Goal: Task Accomplishment & Management: Use online tool/utility

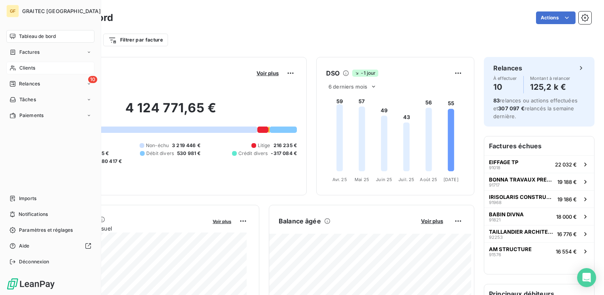
click at [30, 66] on span "Clients" at bounding box center [27, 67] width 16 height 7
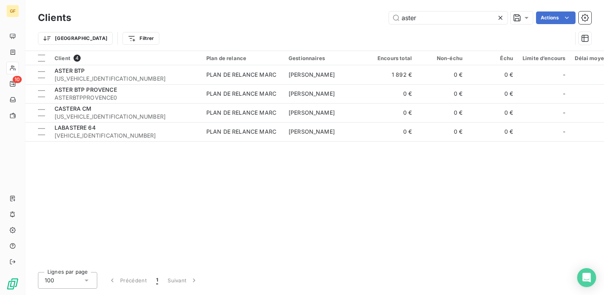
drag, startPoint x: 427, startPoint y: 20, endPoint x: 374, endPoint y: 21, distance: 52.2
click at [374, 21] on div "aster Actions" at bounding box center [336, 17] width 510 height 13
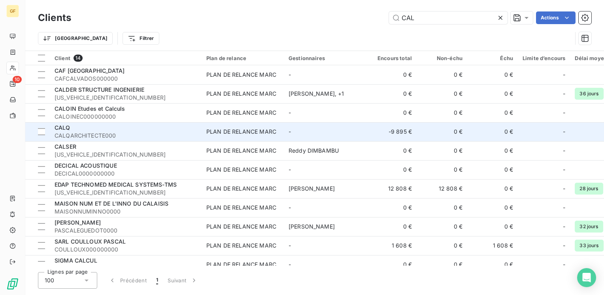
type input "CAL"
click at [96, 132] on span "CALQARCHITECTE000" at bounding box center [126, 136] width 142 height 8
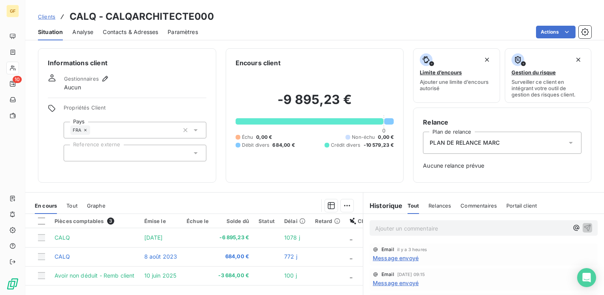
click at [381, 228] on p "Ajouter un commentaire ﻿" at bounding box center [471, 228] width 193 height 10
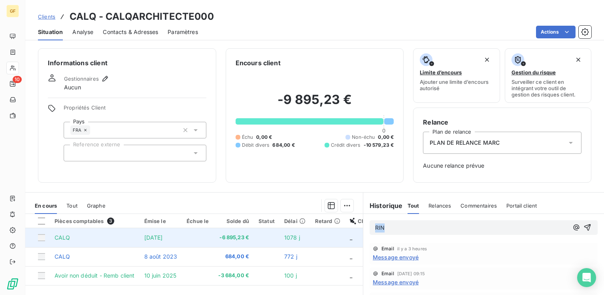
drag, startPoint x: 386, startPoint y: 229, endPoint x: 336, endPoint y: 232, distance: 49.9
click at [336, 232] on div "En cours Tout Graphe Pièces comptables 3 Émise le Échue le Solde dû Statut Déla…" at bounding box center [314, 291] width 578 height 198
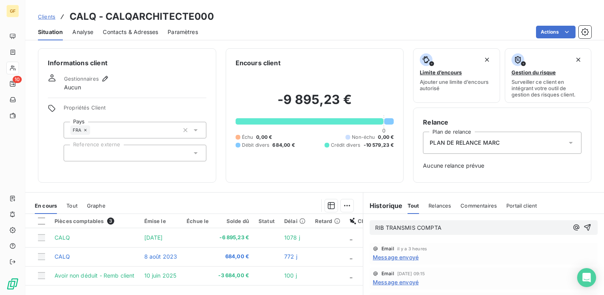
drag, startPoint x: 414, startPoint y: 224, endPoint x: 492, endPoint y: 214, distance: 78.5
click at [474, 232] on div "RIB TRANSMIS COMPTA" at bounding box center [483, 227] width 228 height 15
click at [584, 229] on icon "button" at bounding box center [587, 227] width 7 height 7
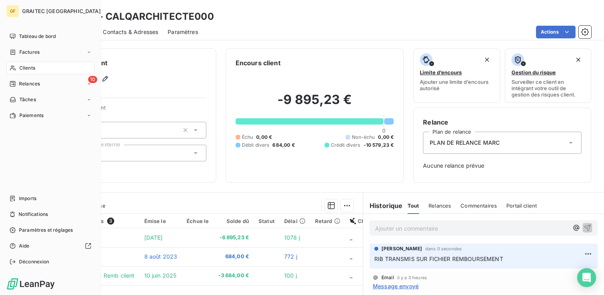
click at [24, 64] on span "Clients" at bounding box center [27, 67] width 16 height 7
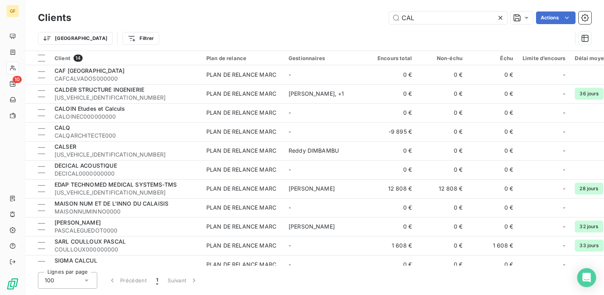
drag, startPoint x: 422, startPoint y: 19, endPoint x: 198, endPoint y: 24, distance: 224.0
click at [199, 24] on div "Clients CAL Actions" at bounding box center [314, 17] width 553 height 17
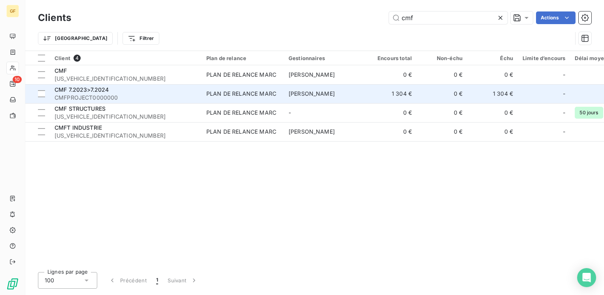
type input "cmf"
click at [94, 89] on span "CMF 7.2023>7.2024" at bounding box center [82, 89] width 55 height 7
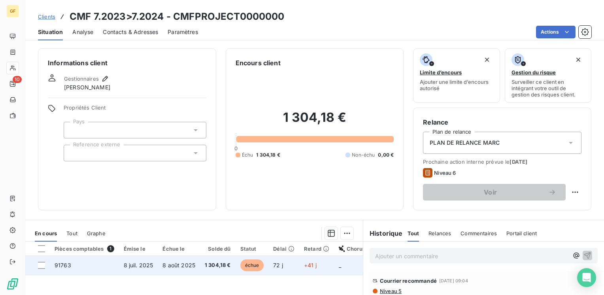
click at [172, 264] on span "8 août 2025" at bounding box center [178, 264] width 33 height 7
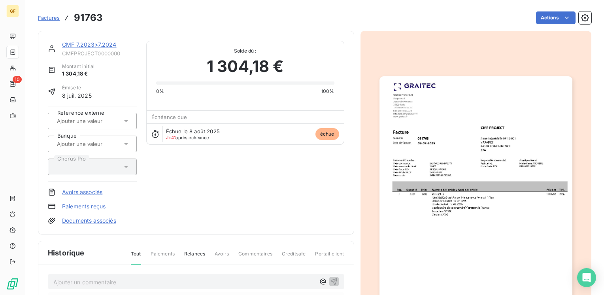
click at [451, 162] on img "button" at bounding box center [475, 212] width 193 height 272
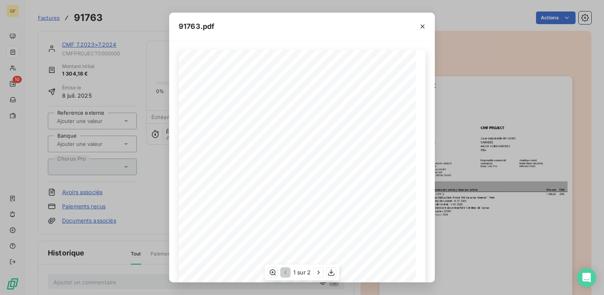
scroll to position [112, 0]
click at [321, 272] on icon "button" at bounding box center [318, 272] width 8 height 8
click at [423, 24] on icon "button" at bounding box center [422, 27] width 8 height 8
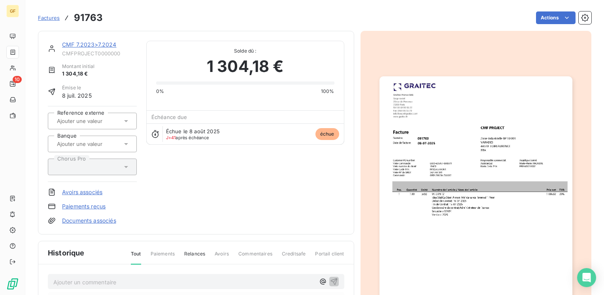
click at [98, 45] on link "CMF 7.2023>7.2024" at bounding box center [89, 44] width 55 height 7
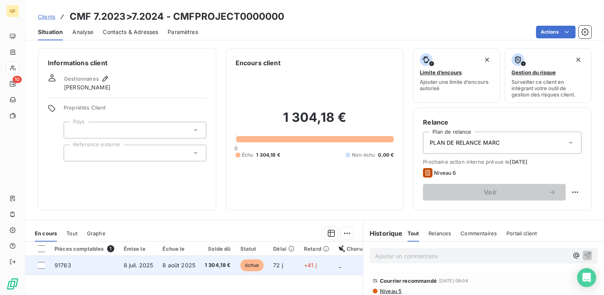
click at [209, 263] on span "1 304,18 €" at bounding box center [218, 265] width 26 height 8
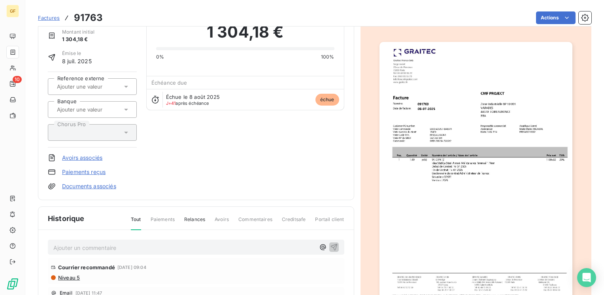
scroll to position [40, 0]
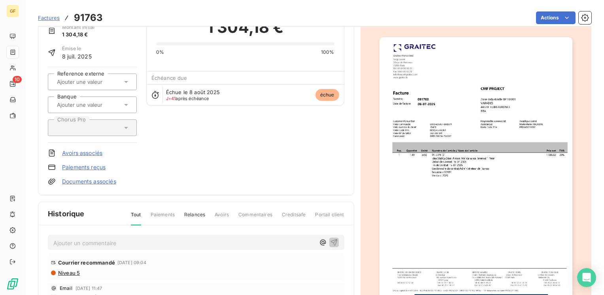
click at [97, 237] on div "Ajouter un commentaire ﻿" at bounding box center [183, 242] width 261 height 11
click at [90, 239] on p "Ajouter un commentaire ﻿" at bounding box center [183, 243] width 261 height 10
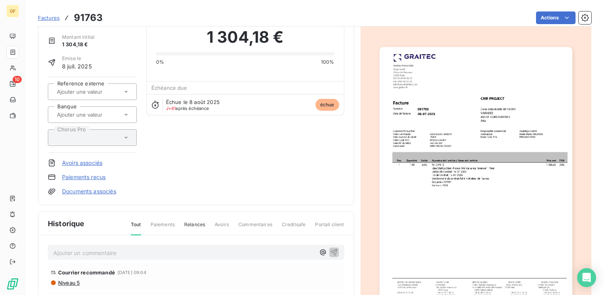
scroll to position [0, 0]
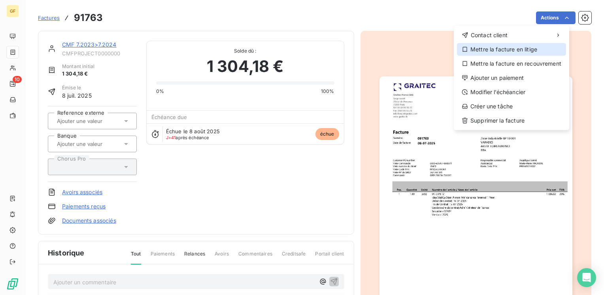
click at [505, 47] on div "Mettre la facture en litige" at bounding box center [511, 49] width 109 height 13
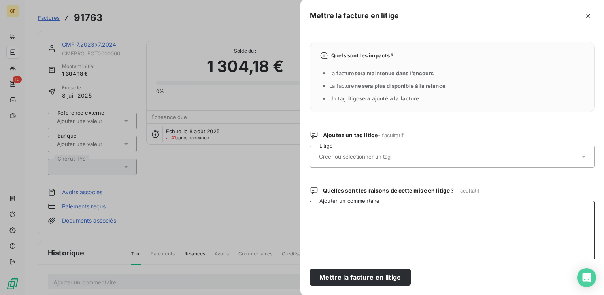
click at [360, 216] on textarea "Ajouter un commentaire" at bounding box center [452, 242] width 284 height 82
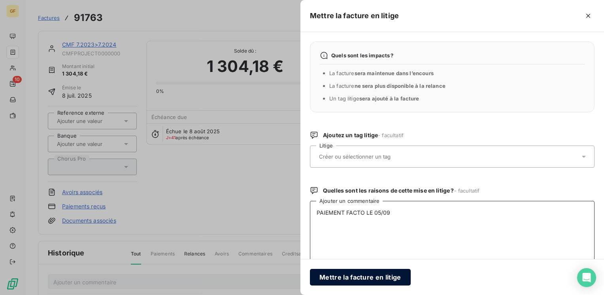
type textarea "PAIEMENT FACTO LE 05/09"
click at [359, 273] on button "Mettre la facture en litige" at bounding box center [360, 277] width 101 height 17
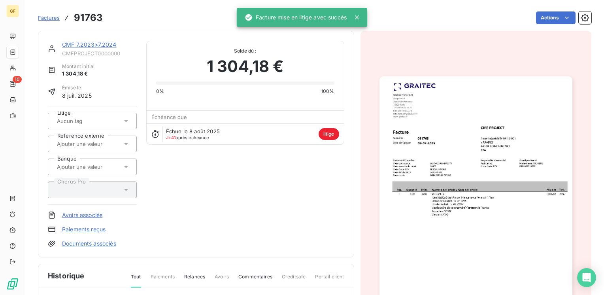
drag, startPoint x: 74, startPoint y: 44, endPoint x: 90, endPoint y: 41, distance: 16.4
click at [74, 44] on link "CMF 7.2023>7.2024" at bounding box center [89, 44] width 55 height 7
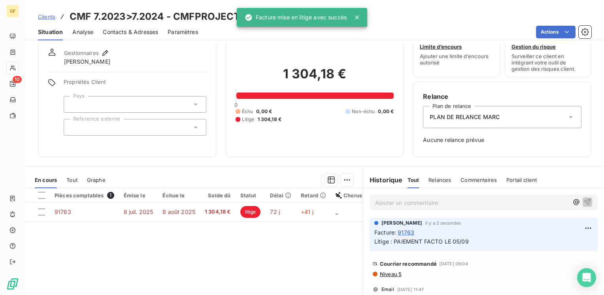
scroll to position [40, 0]
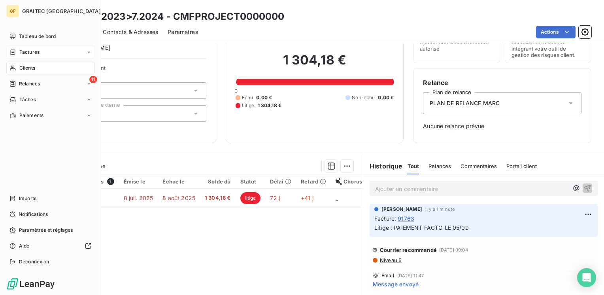
click at [18, 51] on div "Factures" at bounding box center [24, 52] width 30 height 7
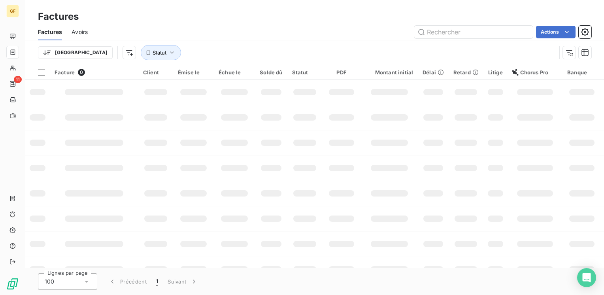
drag, startPoint x: 466, startPoint y: 32, endPoint x: 368, endPoint y: 40, distance: 98.2
click at [368, 40] on div "Factures Avoirs Actions" at bounding box center [314, 32] width 578 height 17
type input "92107"
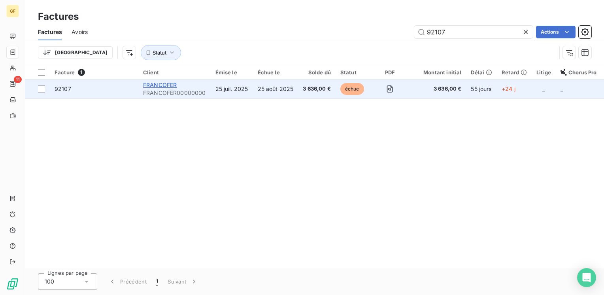
click at [170, 85] on span "FRANCOFER" at bounding box center [160, 84] width 34 height 7
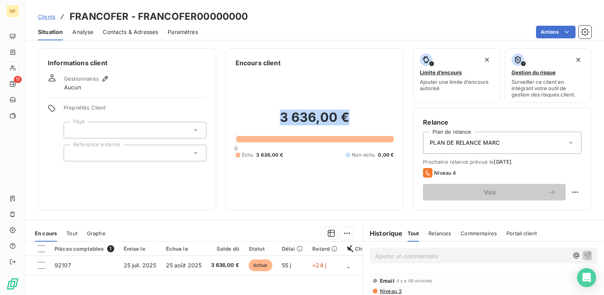
drag, startPoint x: 348, startPoint y: 116, endPoint x: 277, endPoint y: 119, distance: 71.6
click at [277, 119] on h2 "3 636,00 €" at bounding box center [314, 121] width 158 height 24
copy h2 "3 636,00 €"
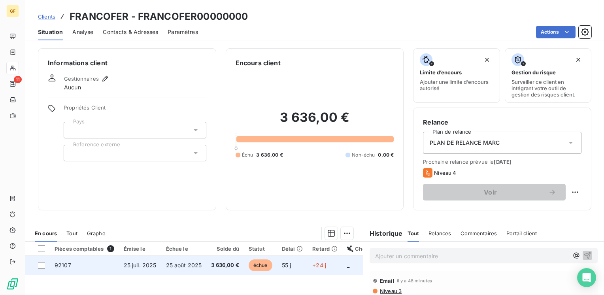
click at [185, 261] on span "25 août 2025" at bounding box center [184, 264] width 36 height 7
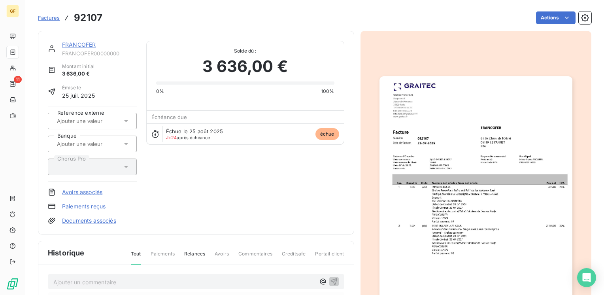
click at [467, 172] on img "button" at bounding box center [475, 212] width 193 height 272
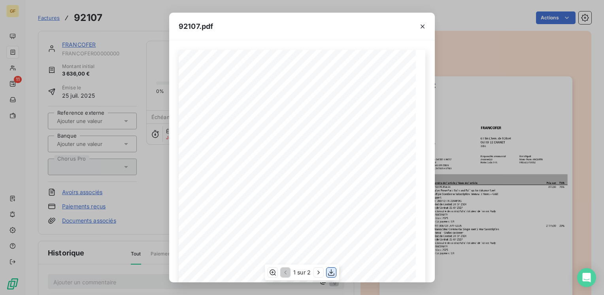
click at [329, 273] on icon "button" at bounding box center [331, 272] width 8 height 8
click at [421, 26] on icon "button" at bounding box center [422, 27] width 8 height 8
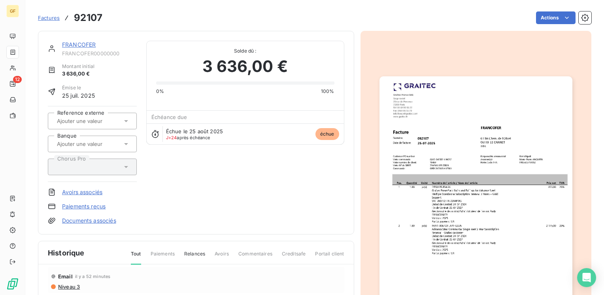
scroll to position [38, 0]
click at [84, 44] on link "FRANCOFER" at bounding box center [79, 44] width 34 height 7
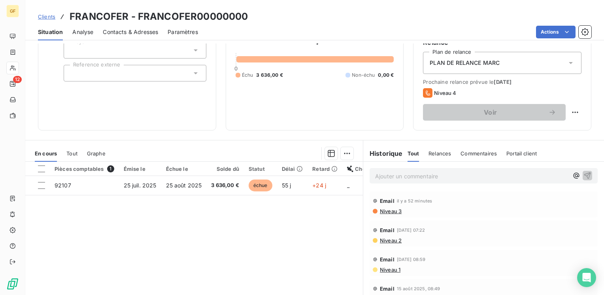
scroll to position [119, 0]
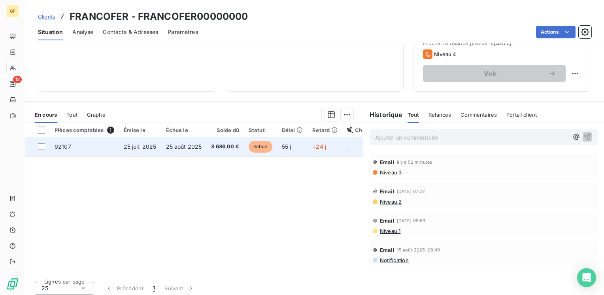
click at [183, 143] on span "25 août 2025" at bounding box center [184, 146] width 36 height 7
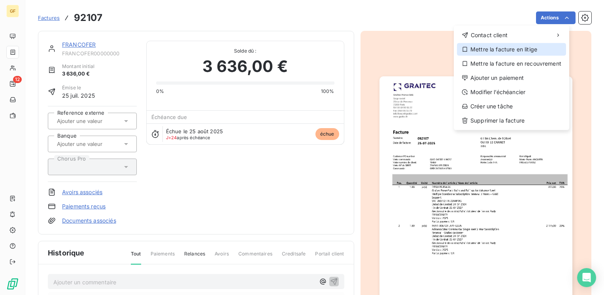
click at [502, 47] on div "Mettre la facture en litige" at bounding box center [511, 49] width 109 height 13
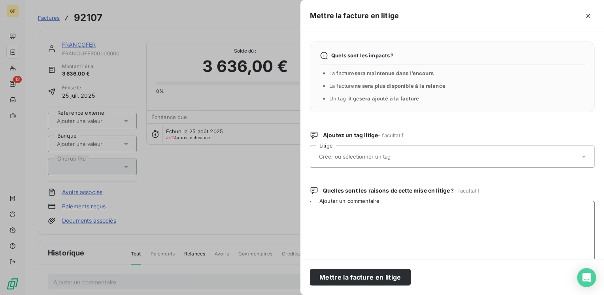
click at [338, 219] on textarea "Ajouter un commentaire" at bounding box center [452, 242] width 284 height 82
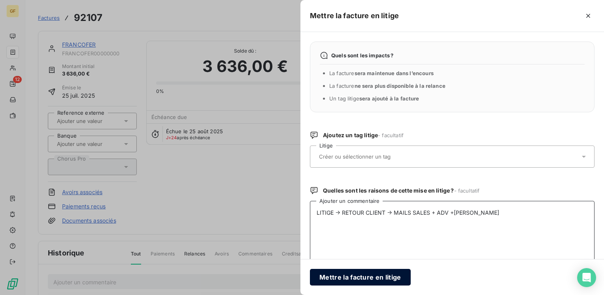
type textarea "LITIGE → RETOUR CLIENT → MAILS SALES + ADV +[PERSON_NAME]"
click at [376, 275] on button "Mettre la facture en litige" at bounding box center [360, 277] width 101 height 17
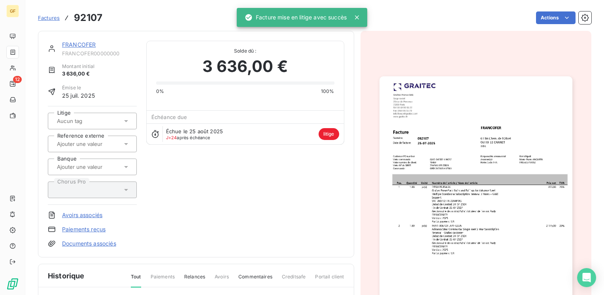
click at [79, 45] on link "FRANCOFER" at bounding box center [79, 44] width 34 height 7
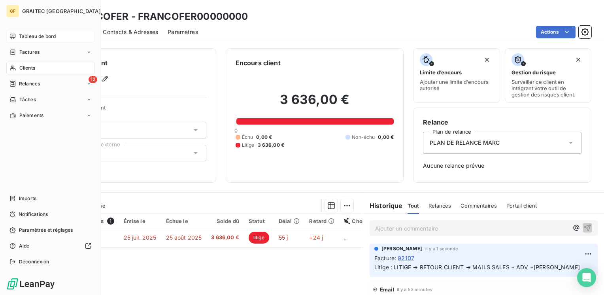
click at [27, 40] on div "Tableau de bord" at bounding box center [50, 36] width 88 height 13
